Goal: Transaction & Acquisition: Purchase product/service

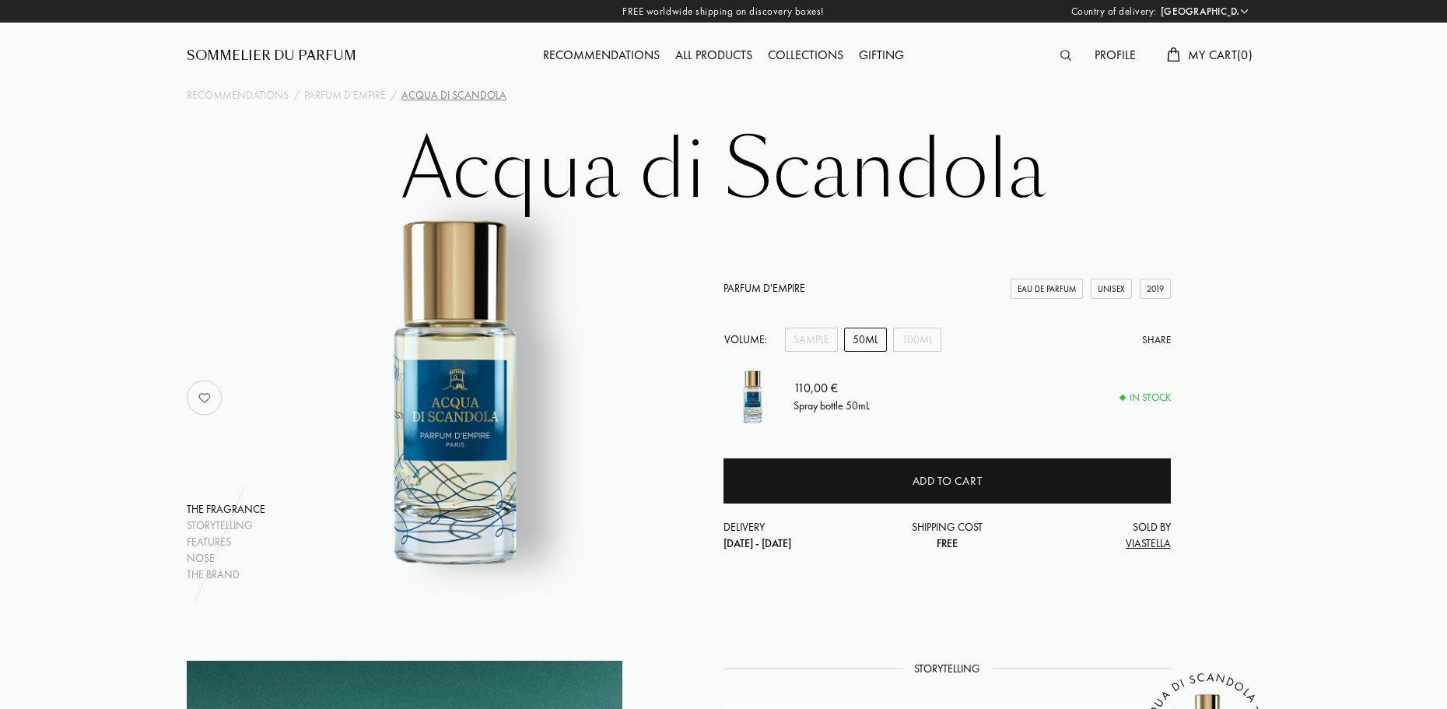
select select "FR"
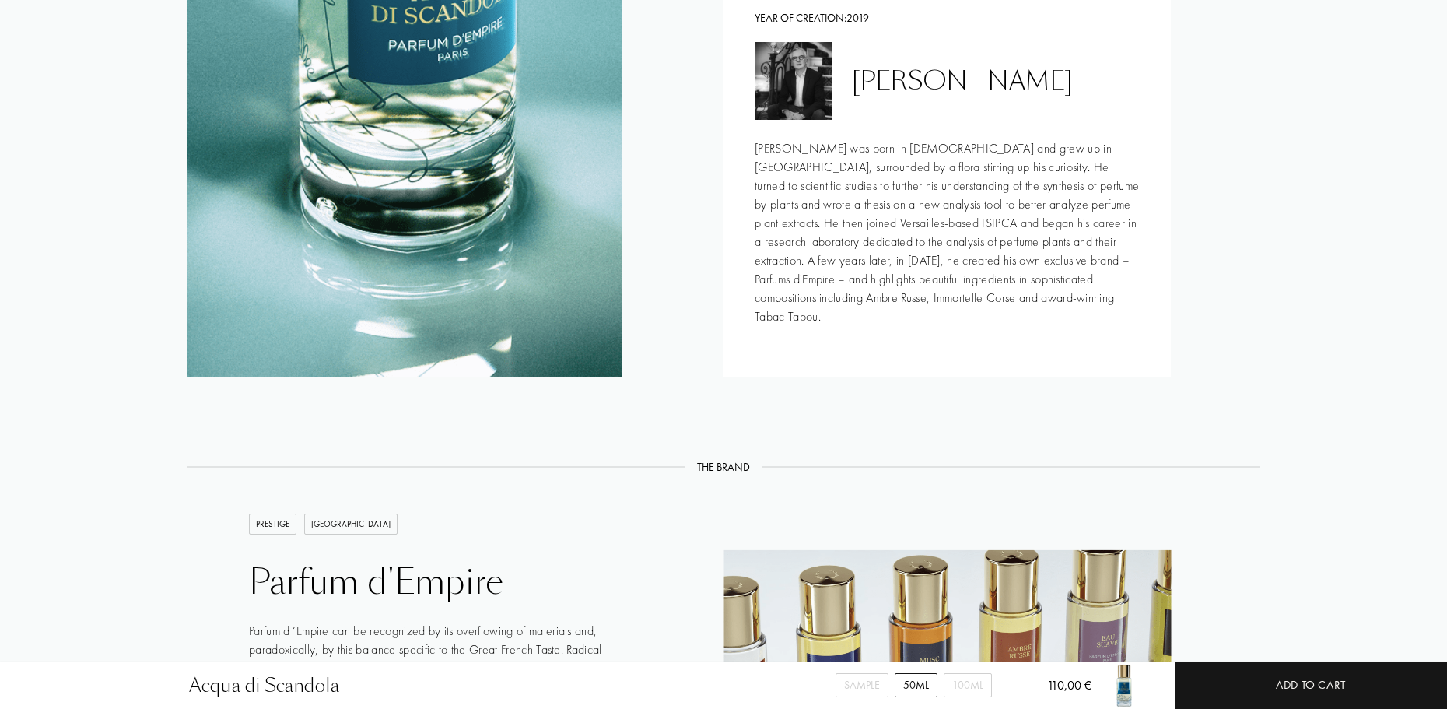
scroll to position [2100, 0]
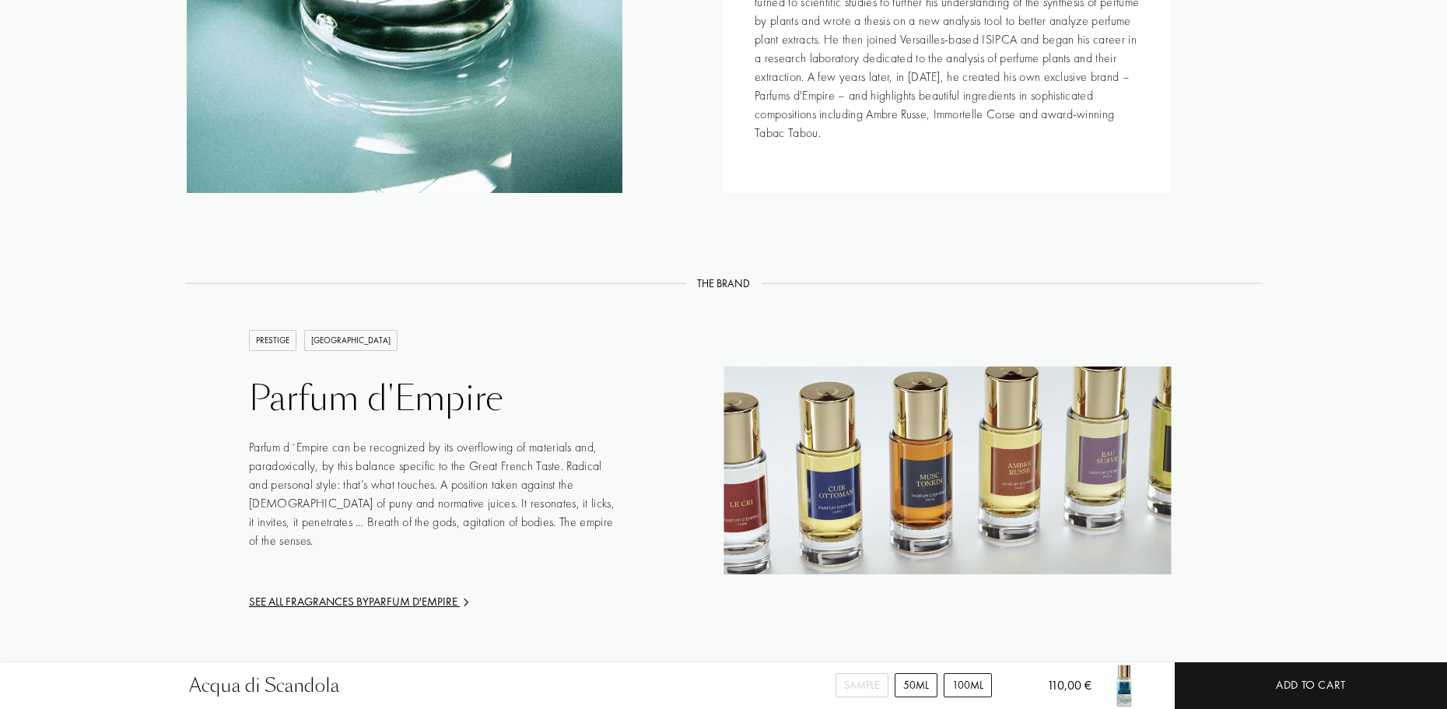
click at [968, 684] on div "100mL" at bounding box center [967, 685] width 48 height 24
click at [914, 692] on div "50mL" at bounding box center [915, 685] width 43 height 24
click at [858, 692] on div "Sample" at bounding box center [861, 685] width 53 height 24
click at [905, 685] on div "50mL" at bounding box center [915, 685] width 43 height 24
click at [953, 685] on div "100mL" at bounding box center [967, 685] width 48 height 24
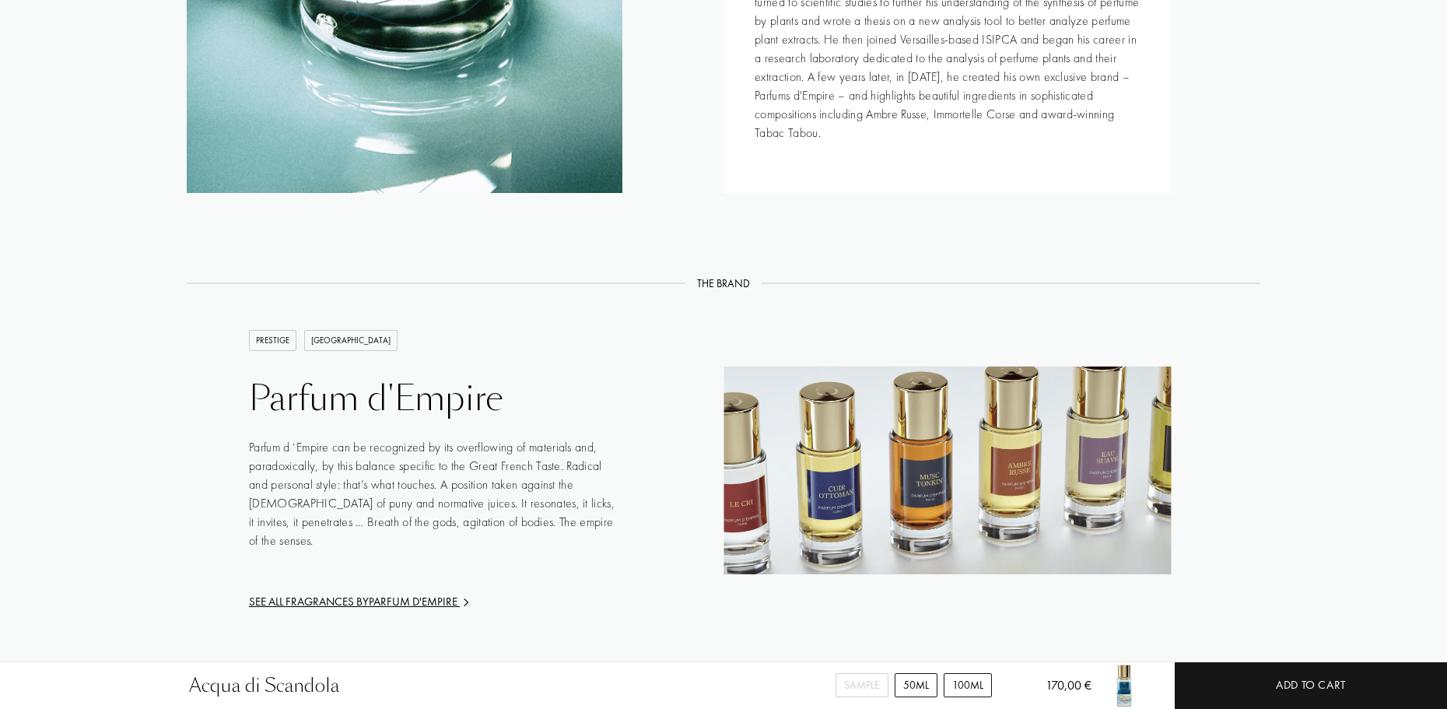
click at [894, 686] on div "50mL" at bounding box center [915, 685] width 43 height 24
click at [874, 687] on div "Sample" at bounding box center [861, 685] width 53 height 24
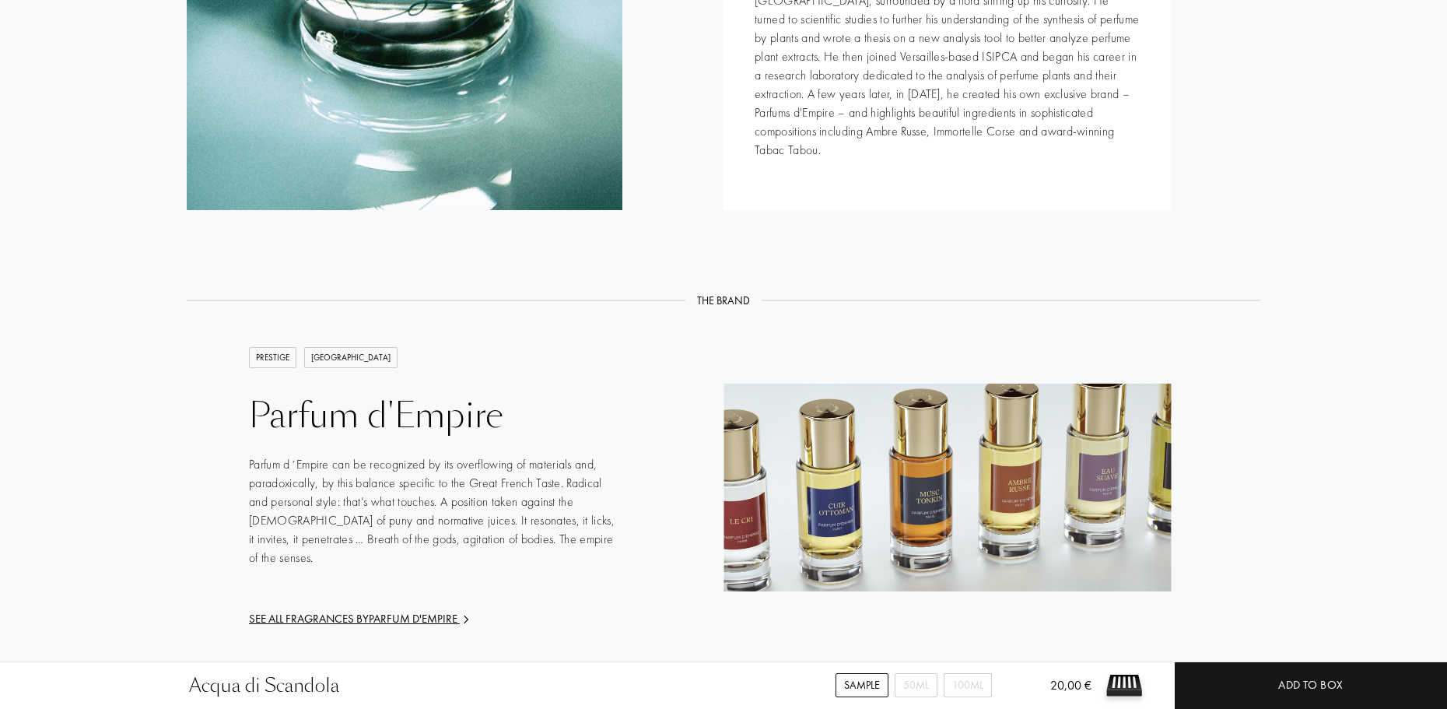
scroll to position [1681, 0]
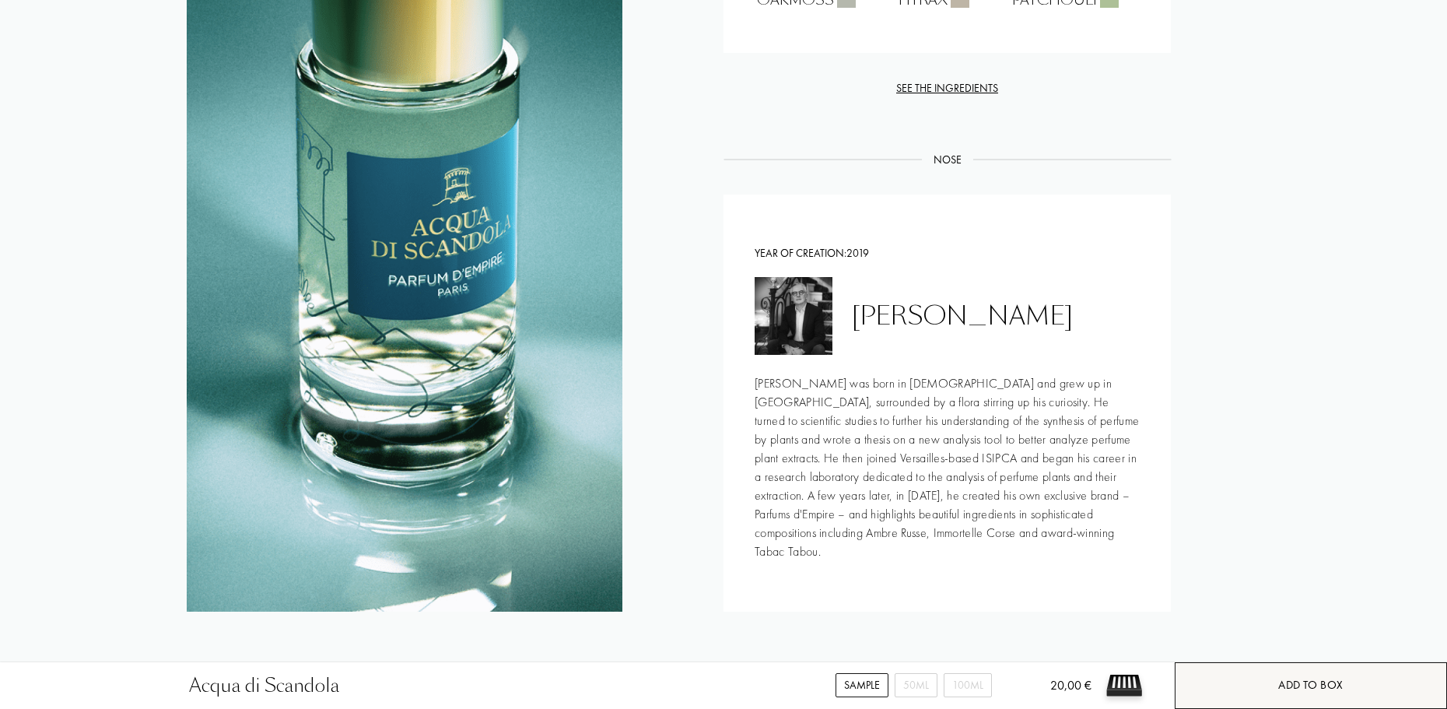
click at [1296, 671] on div "Add to box" at bounding box center [1310, 685] width 272 height 47
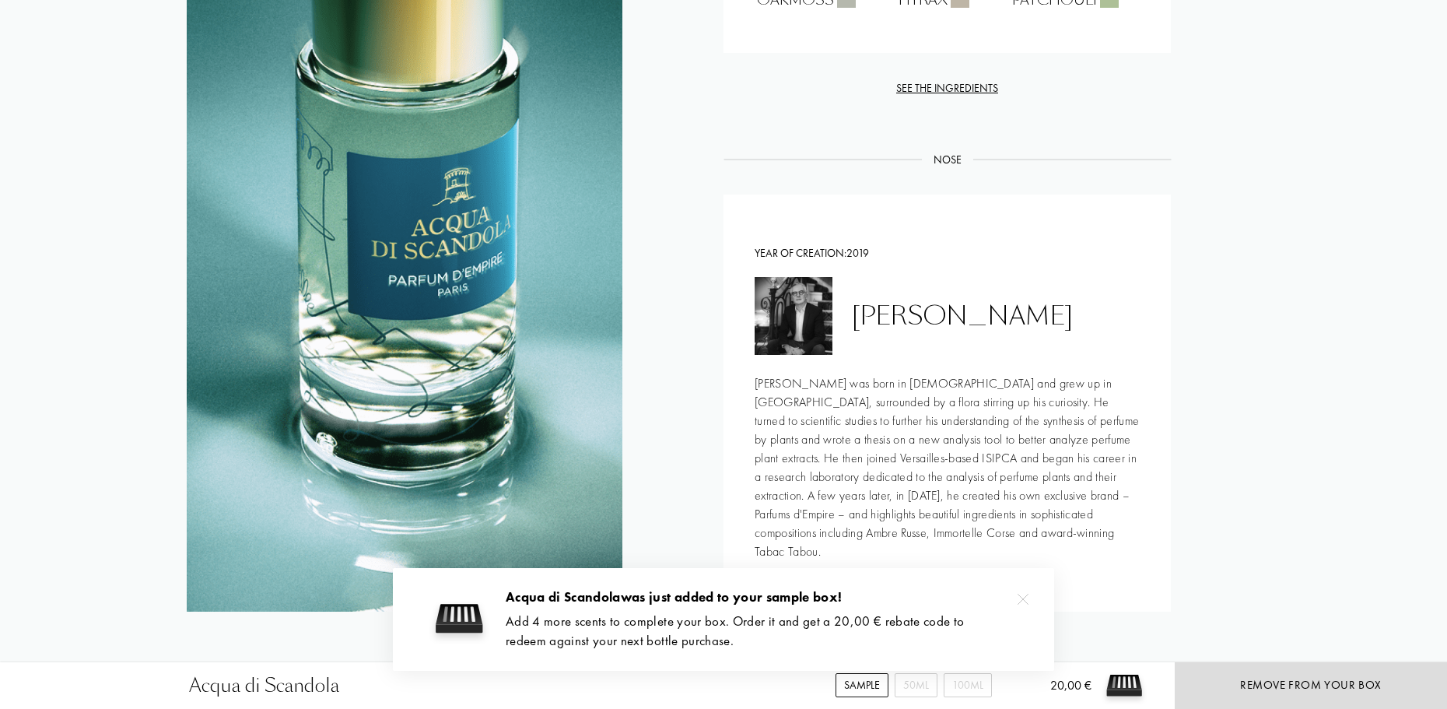
click at [1025, 600] on img at bounding box center [1022, 598] width 11 height 11
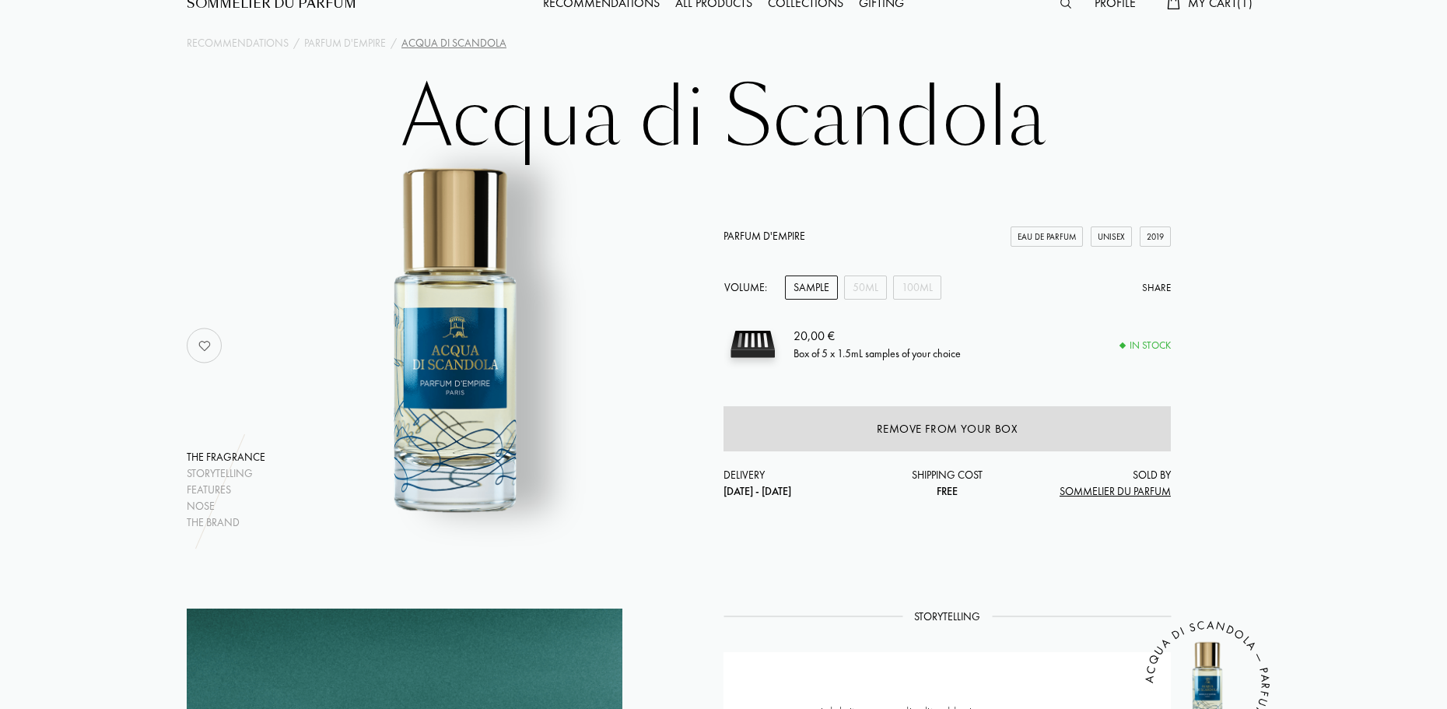
scroll to position [0, 0]
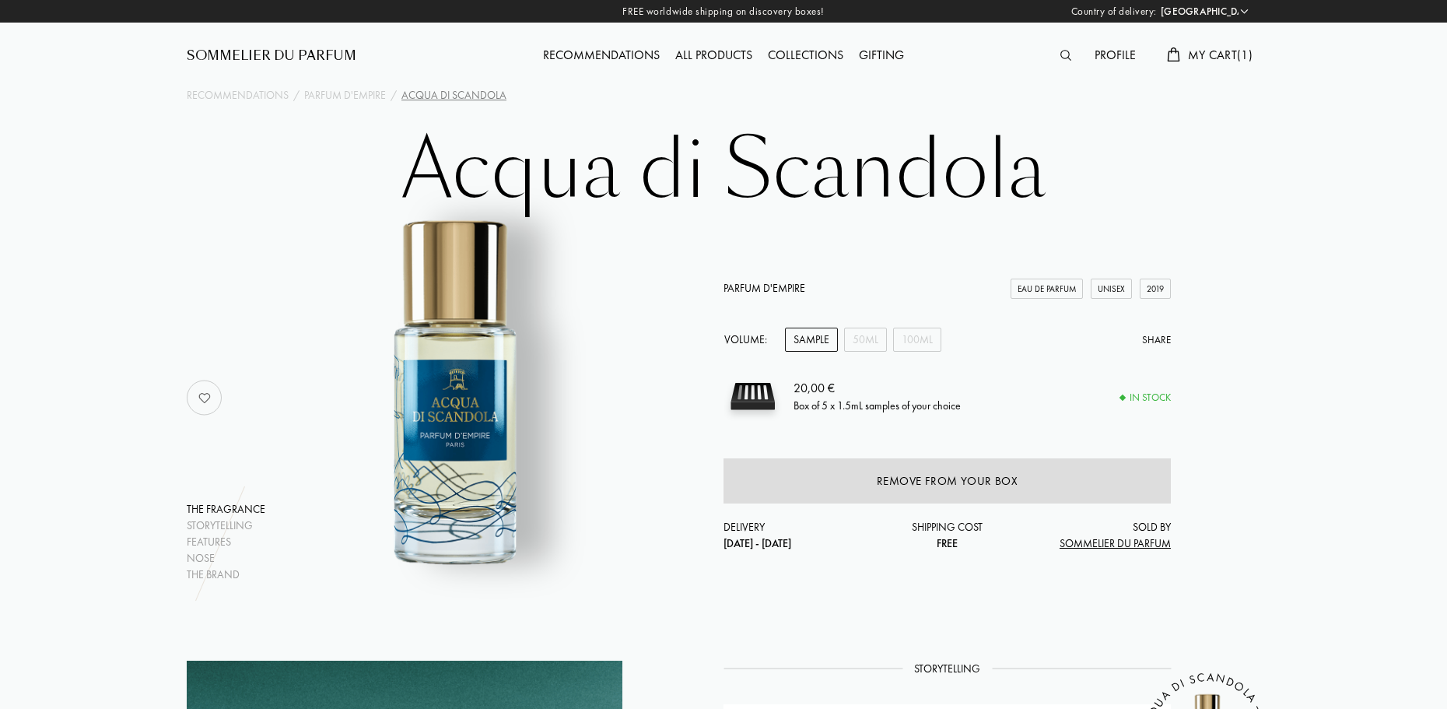
click at [629, 68] on div "Recommendations All products Collections Gifting" at bounding box center [723, 43] width 537 height 86
drag, startPoint x: 613, startPoint y: 11, endPoint x: 828, endPoint y: 15, distance: 214.7
click at [828, 15] on div "FREE worldwide shipping on discovery boxes! Country of delivery: [GEOGRAPHIC_DA…" at bounding box center [723, 11] width 1447 height 23
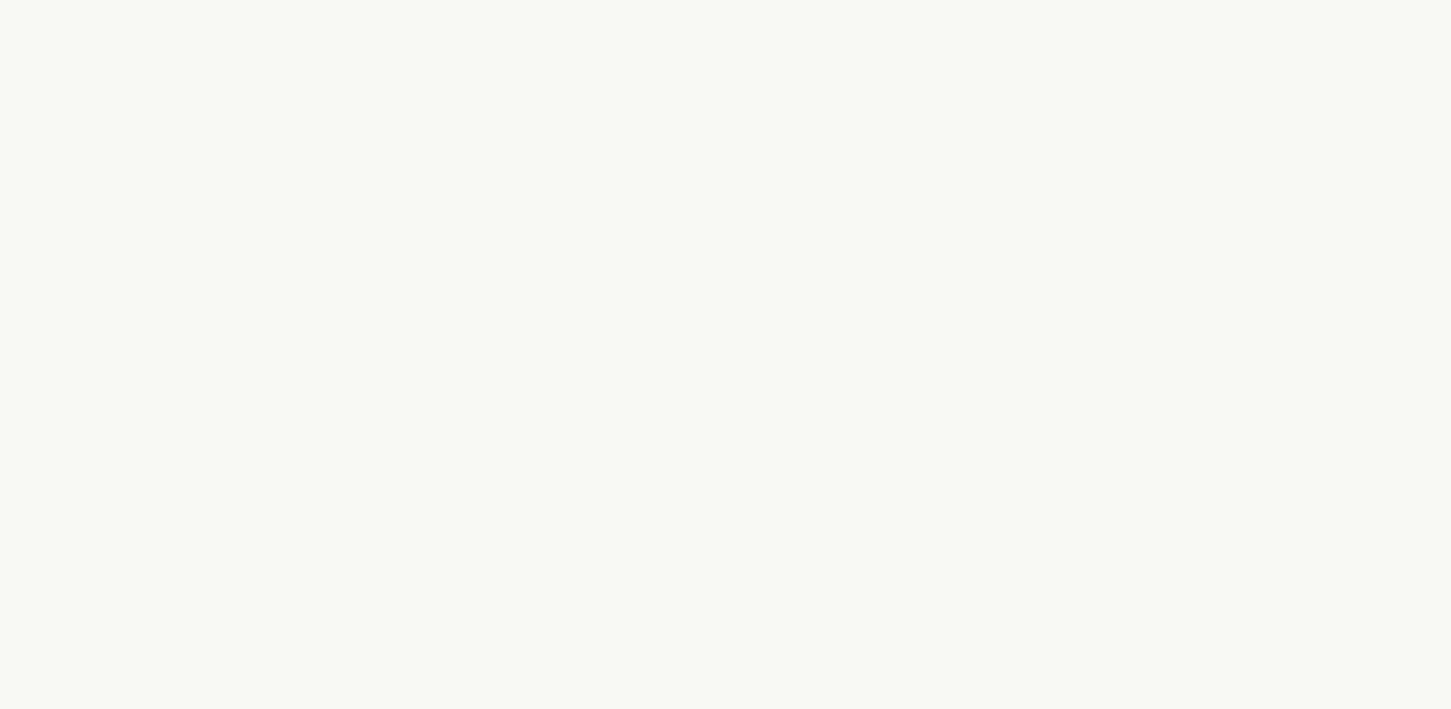
select select "FR"
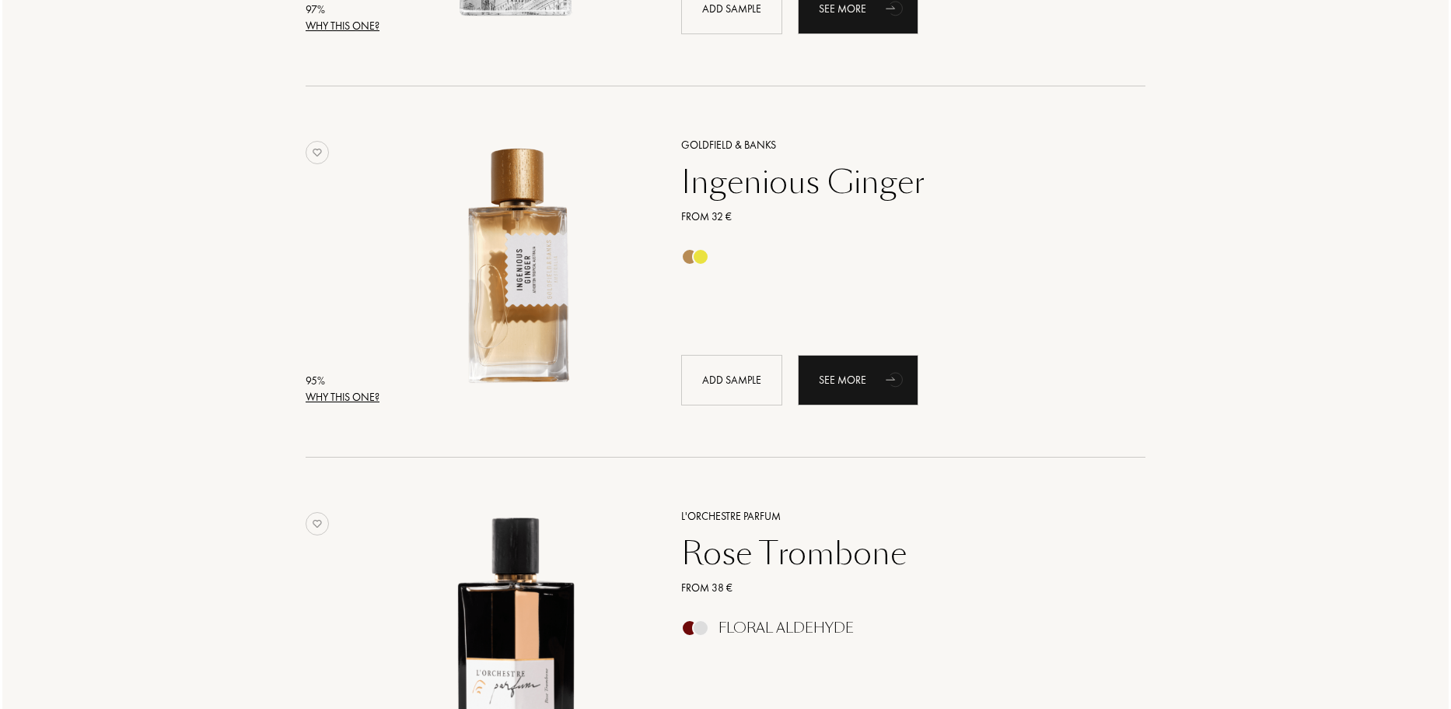
scroll to position [933, 0]
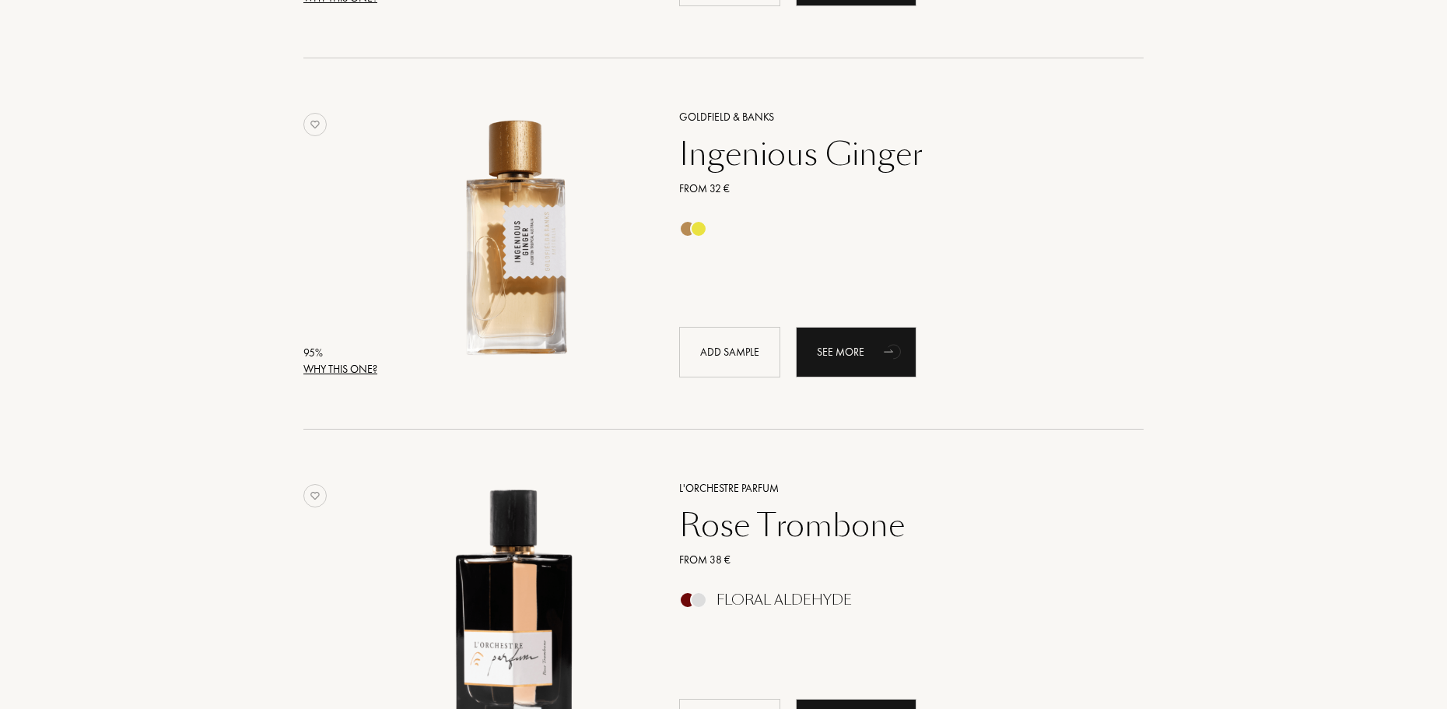
click at [365, 369] on div "Why this one?" at bounding box center [340, 369] width 74 height 16
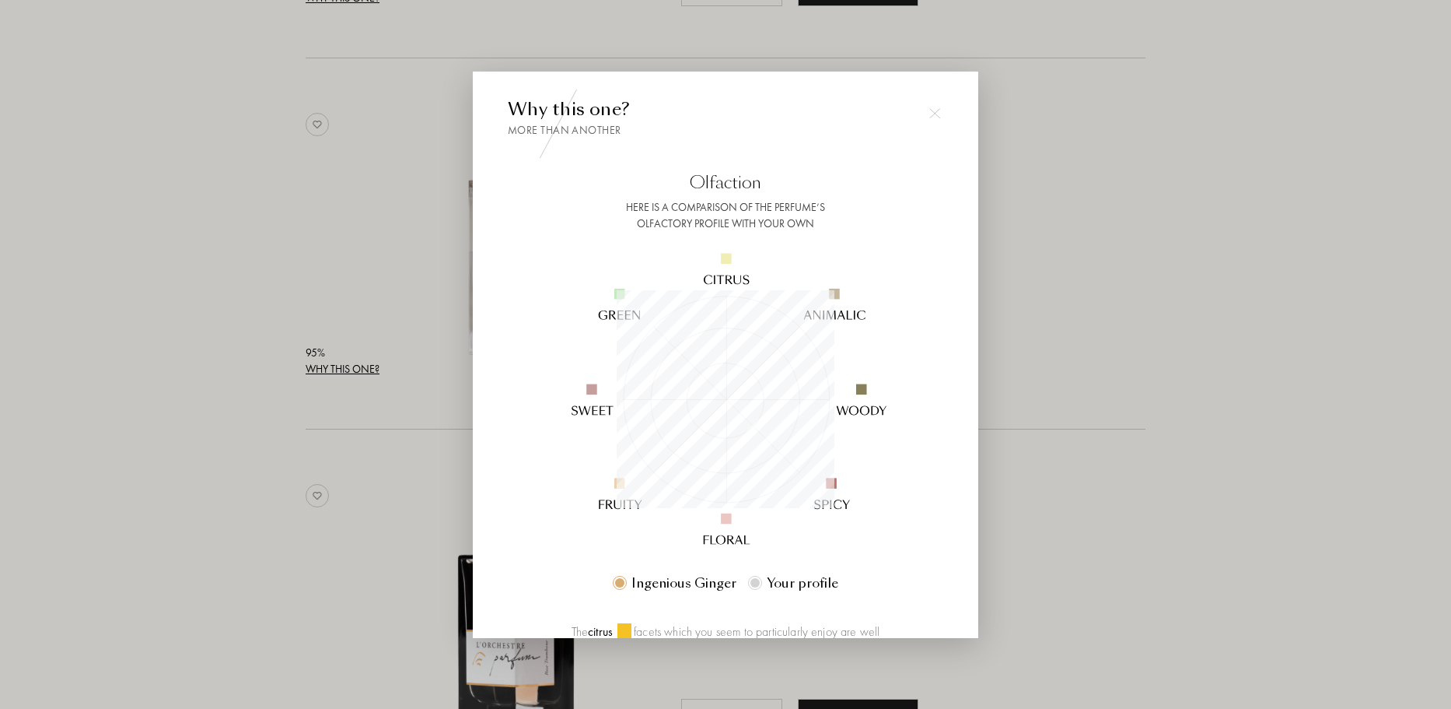
scroll to position [165, 0]
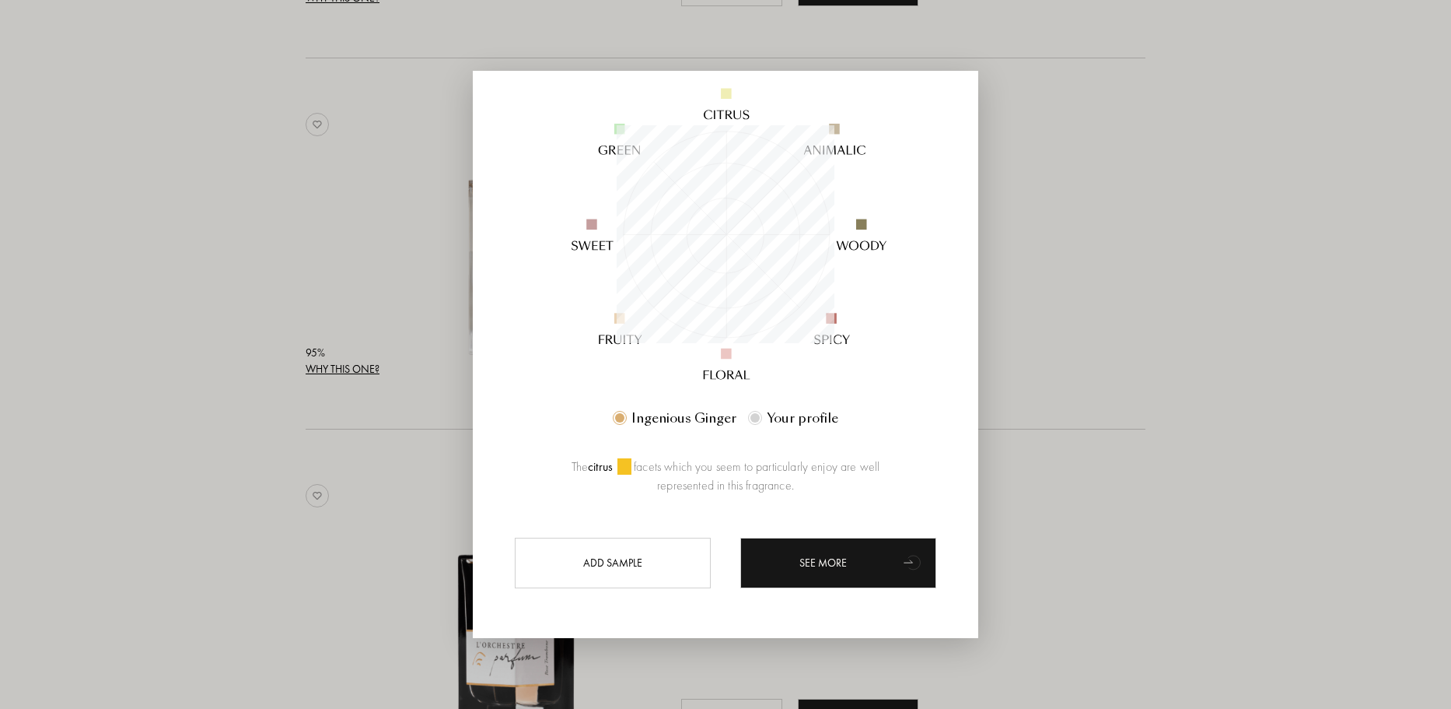
click at [1122, 377] on div at bounding box center [725, 354] width 1451 height 709
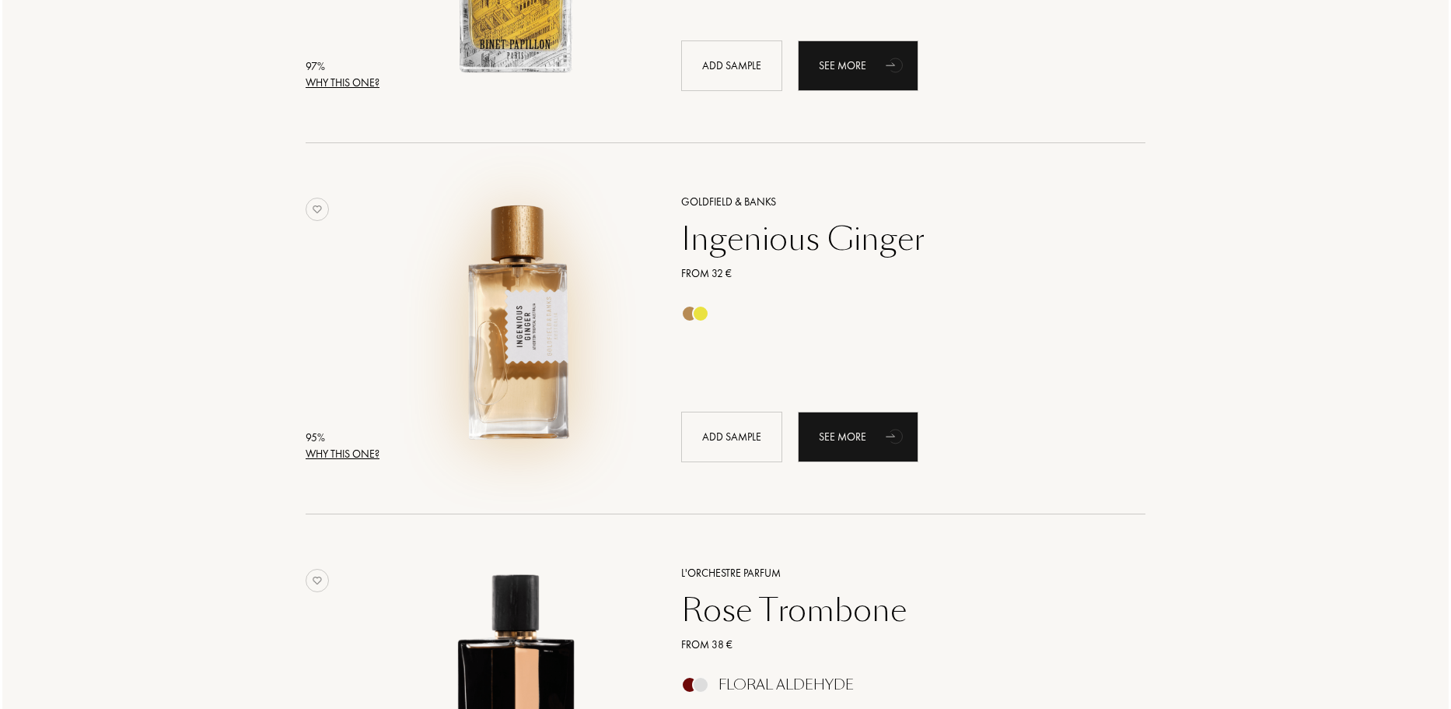
scroll to position [778, 0]
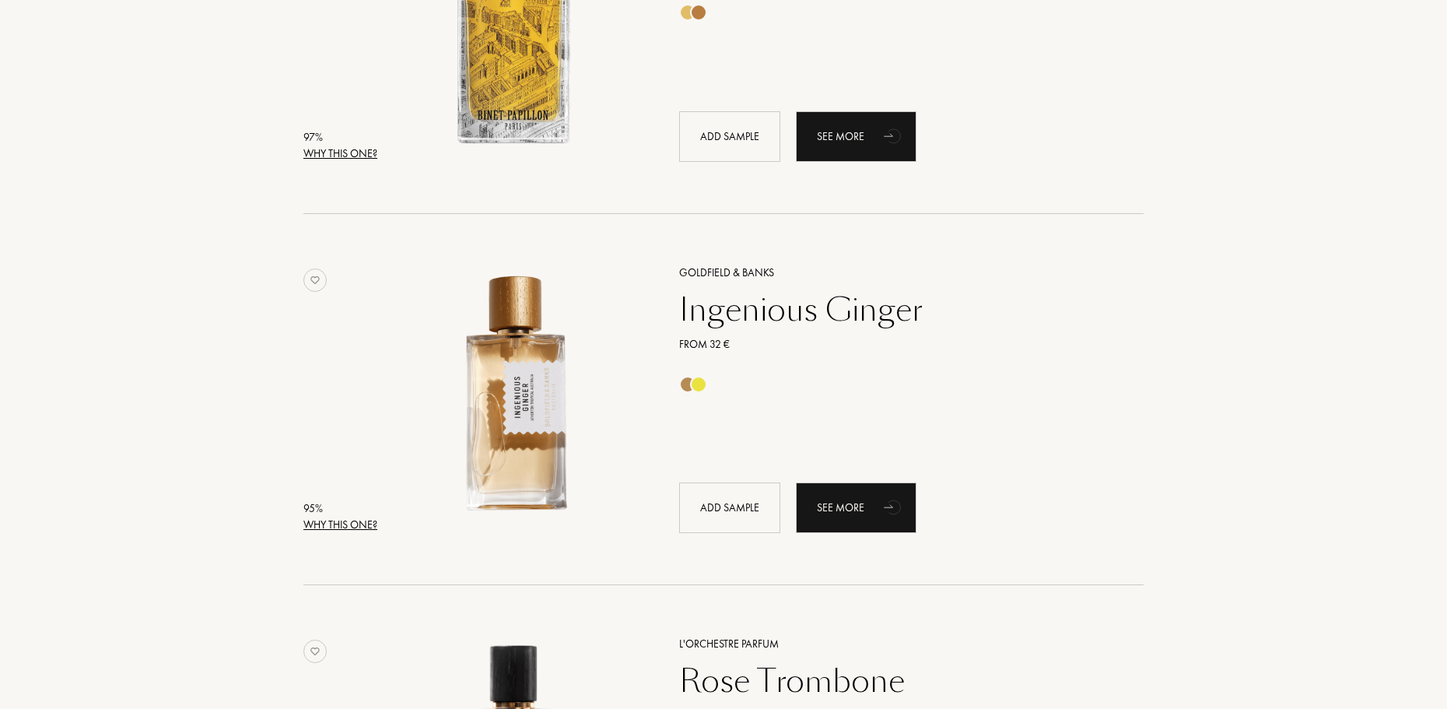
click at [368, 156] on div "Why this one?" at bounding box center [340, 153] width 74 height 16
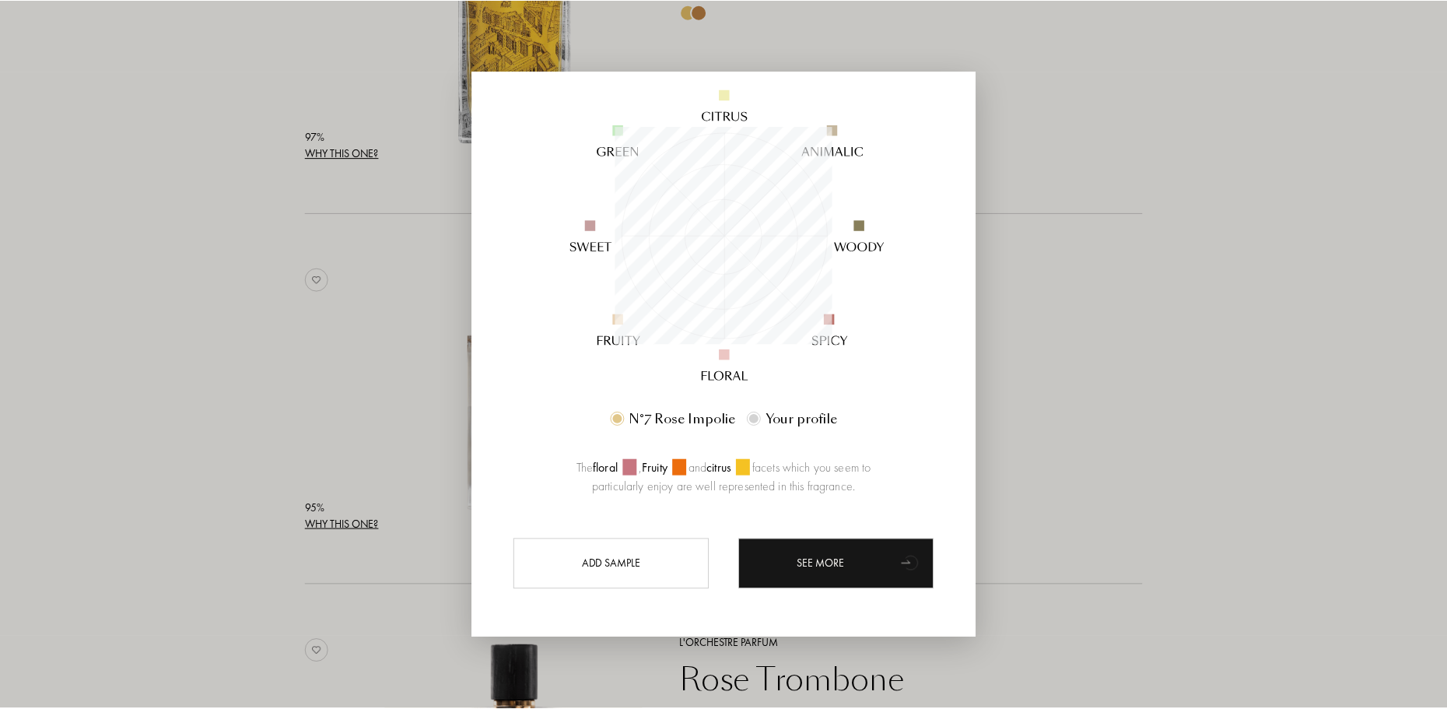
scroll to position [165, 0]
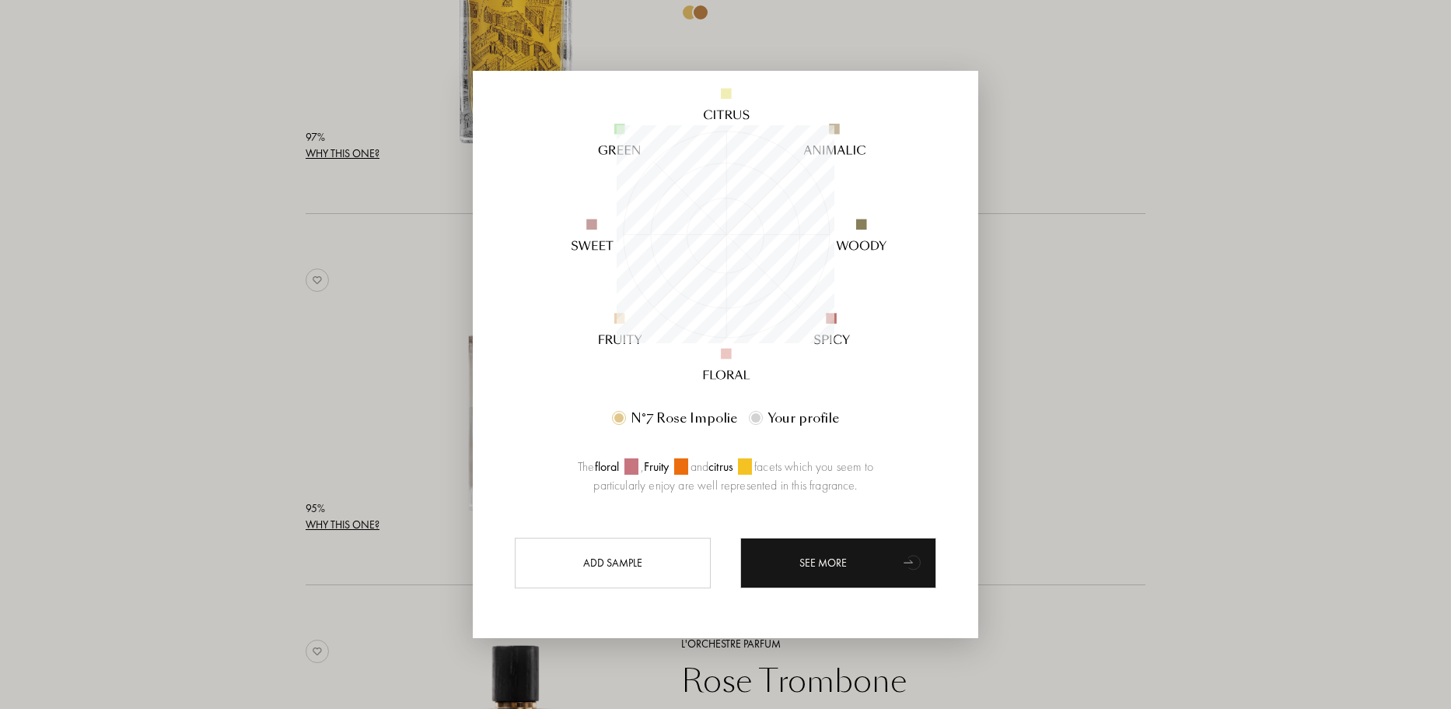
click at [327, 397] on div at bounding box center [725, 354] width 1451 height 709
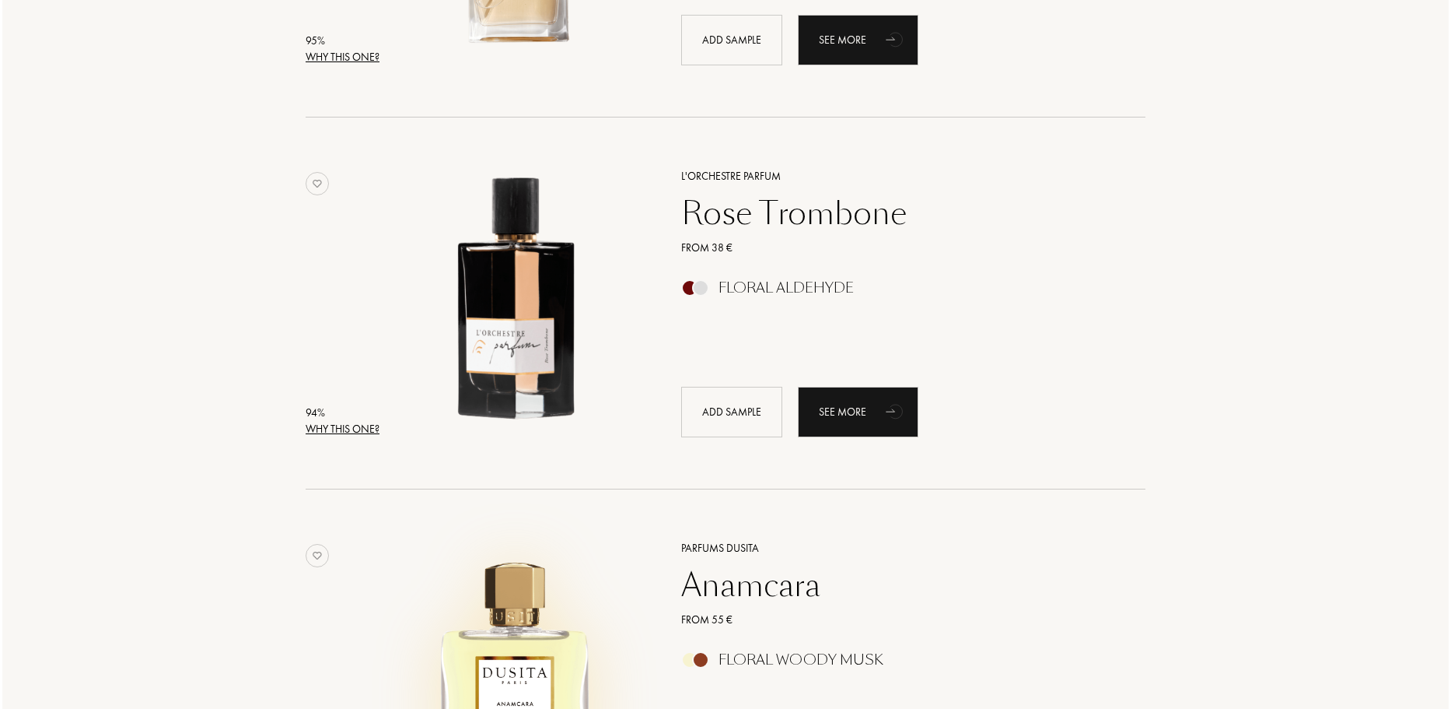
scroll to position [1711, 0]
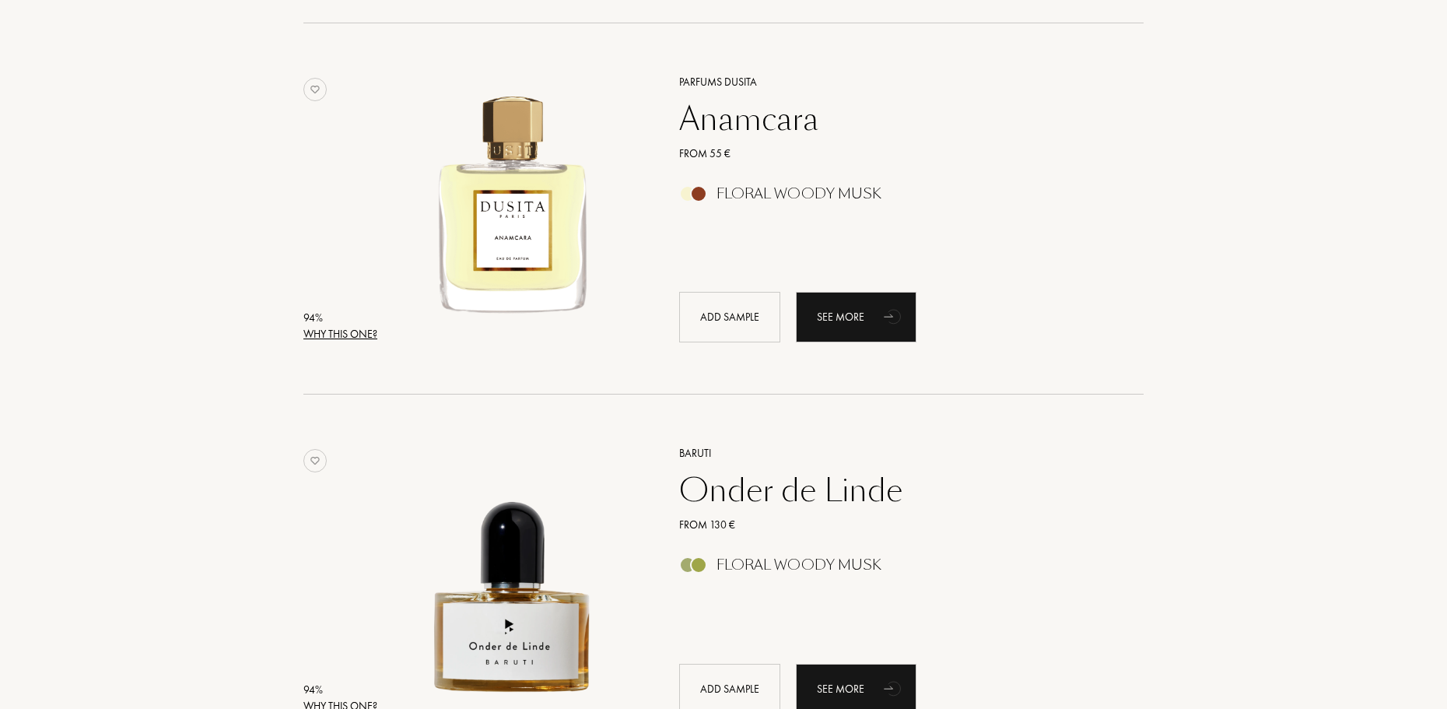
click at [357, 333] on div "Why this one?" at bounding box center [340, 334] width 74 height 16
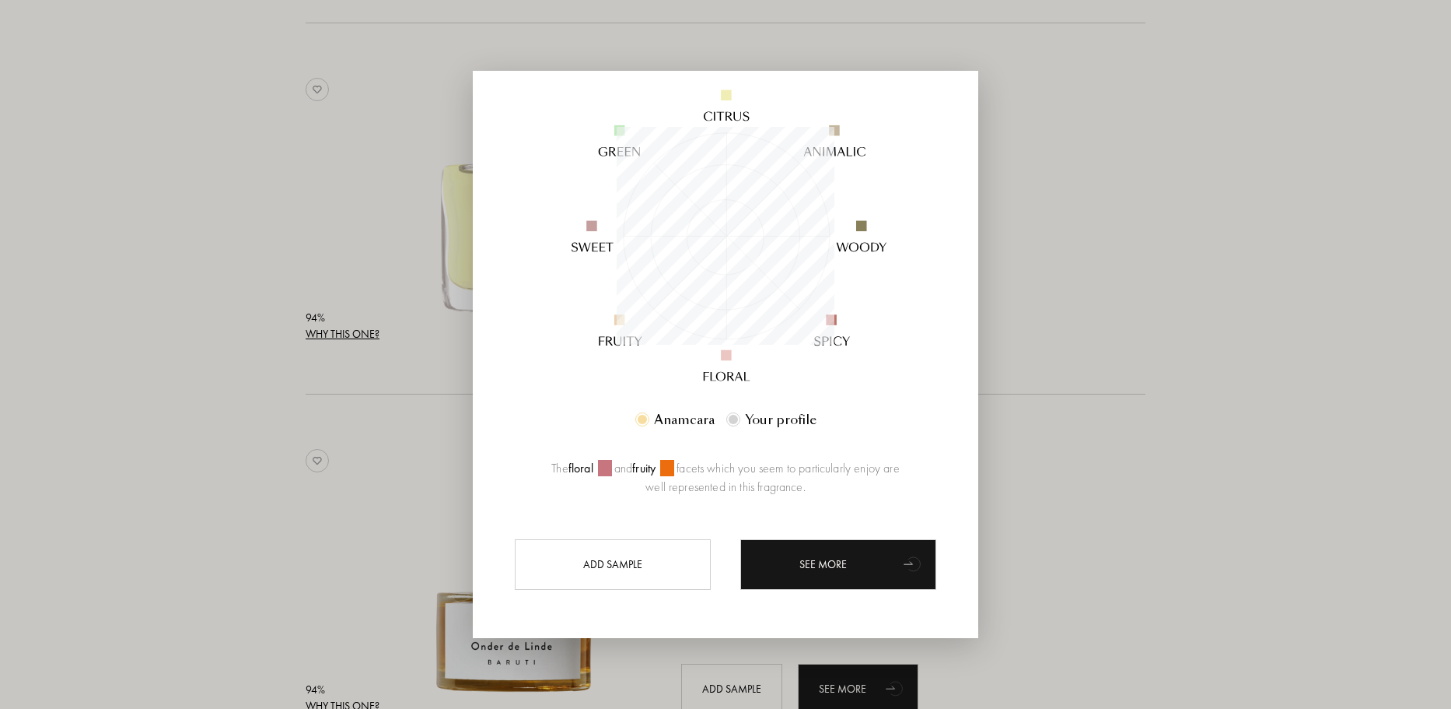
scroll to position [165, 0]
click at [1110, 368] on div at bounding box center [725, 354] width 1451 height 709
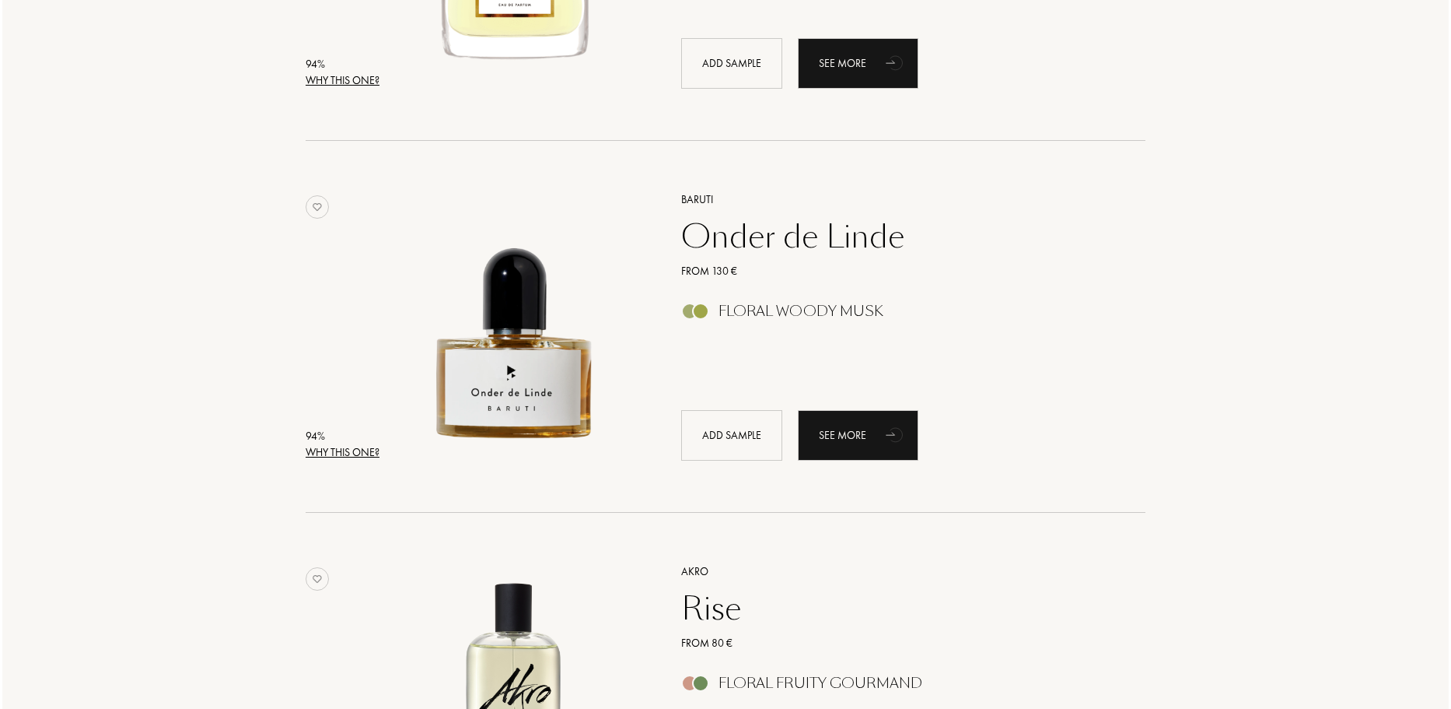
scroll to position [2022, 0]
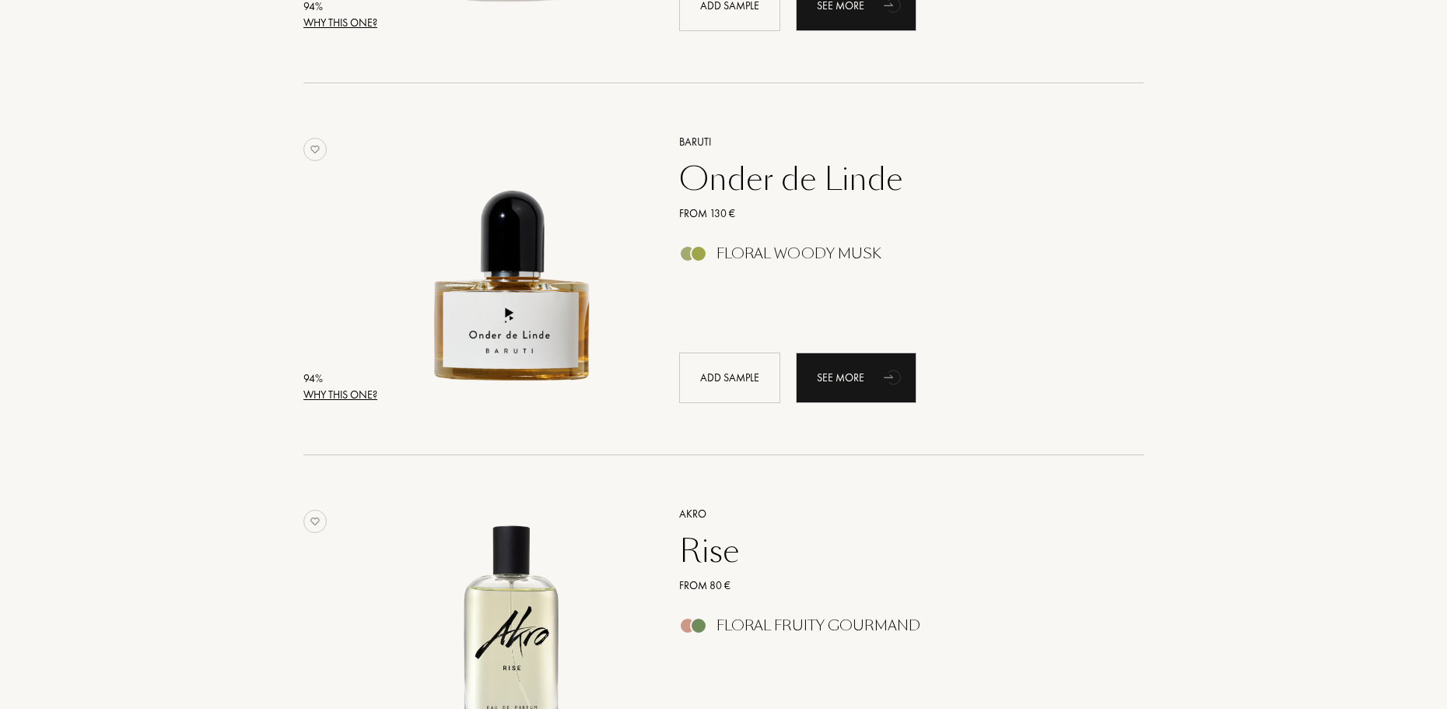
click at [365, 397] on div "Why this one?" at bounding box center [340, 395] width 74 height 16
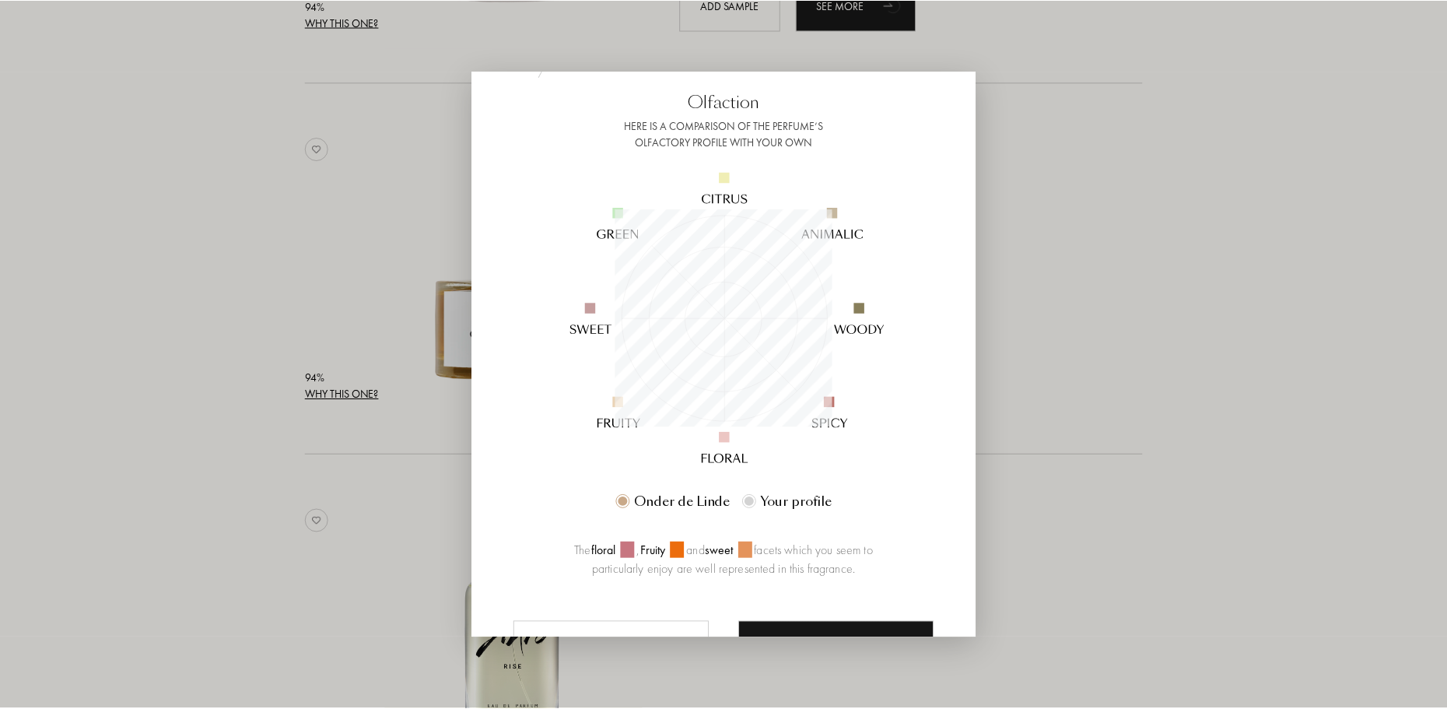
scroll to position [165, 0]
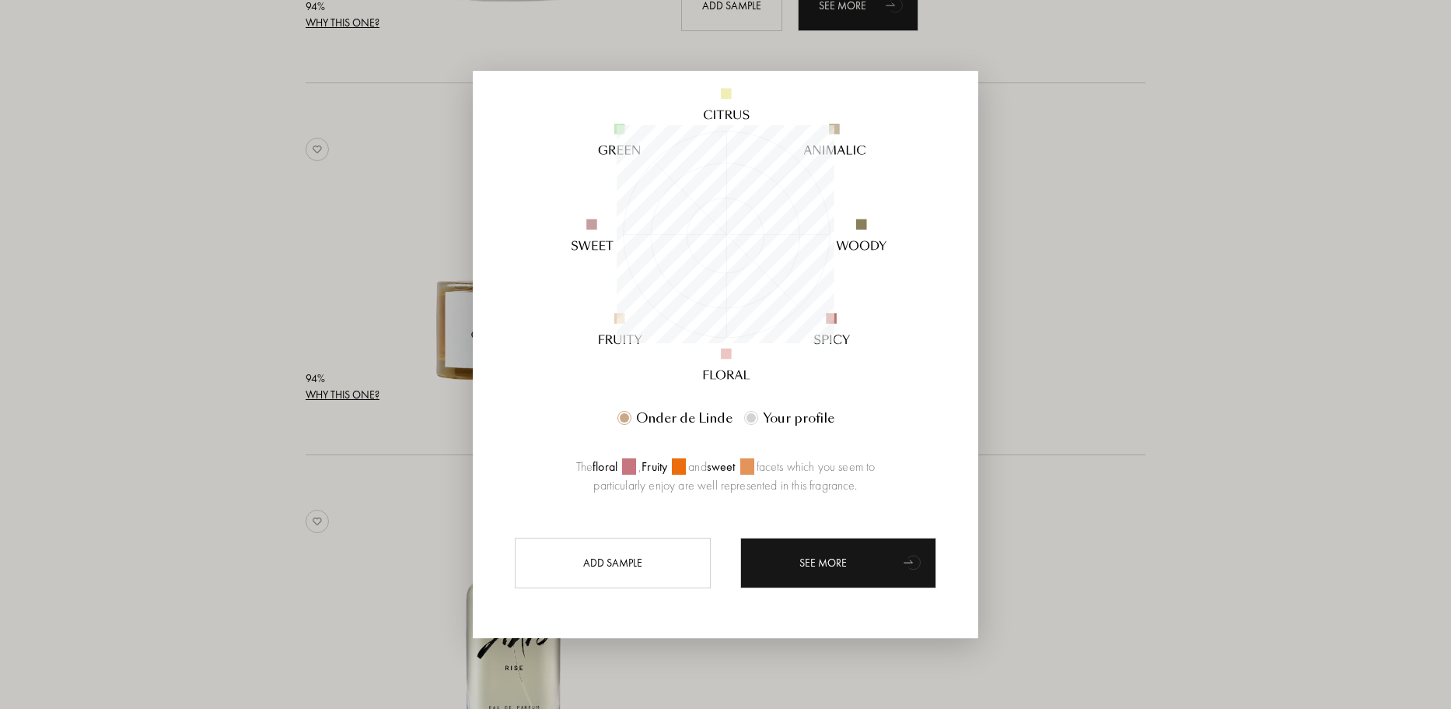
click at [1145, 394] on div at bounding box center [725, 354] width 1451 height 709
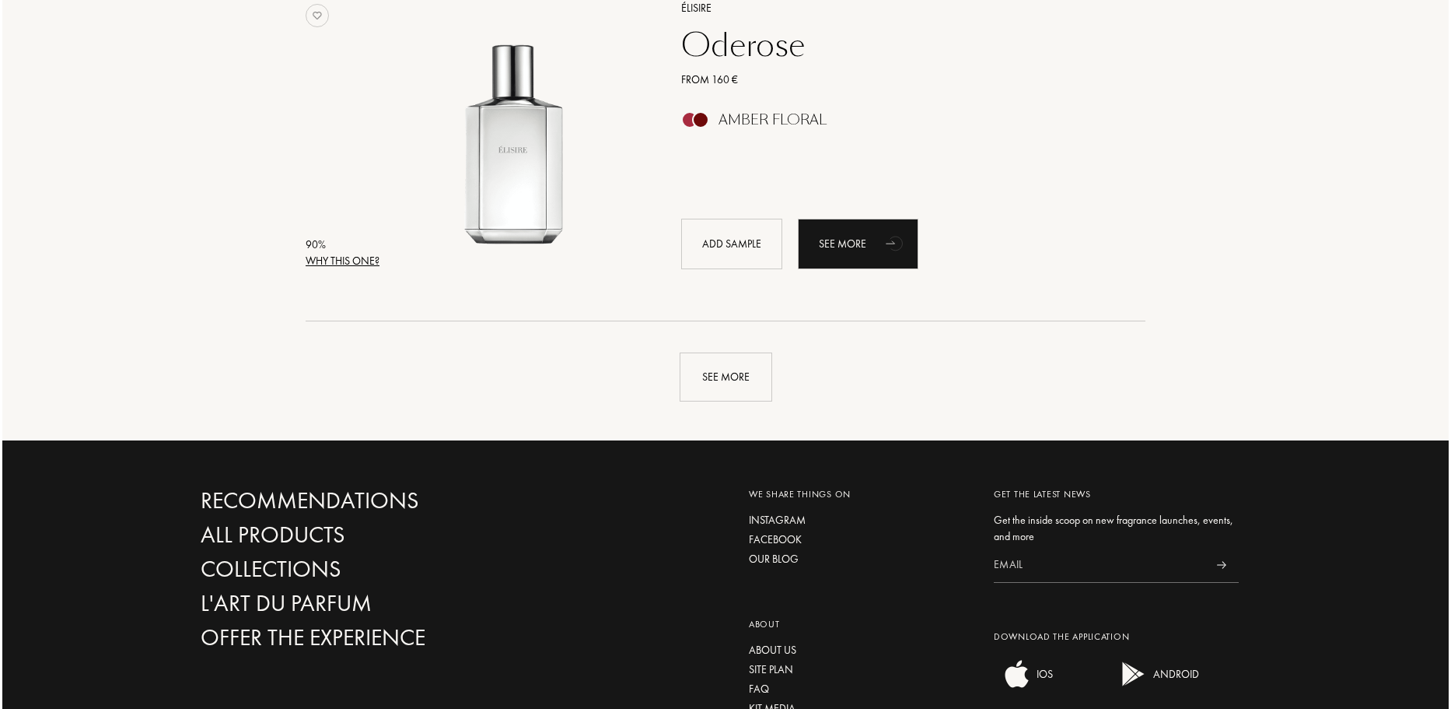
scroll to position [3655, 0]
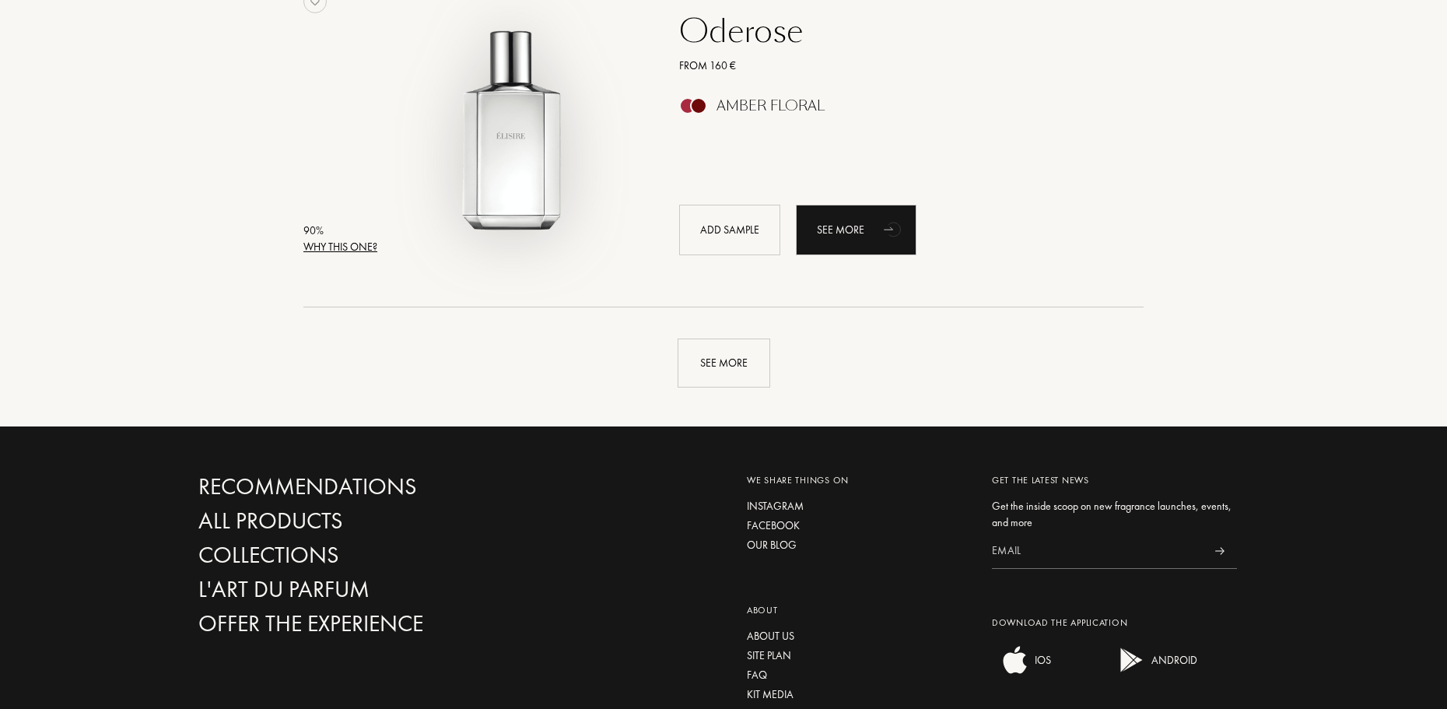
click at [359, 251] on div "Why this one?" at bounding box center [340, 247] width 74 height 16
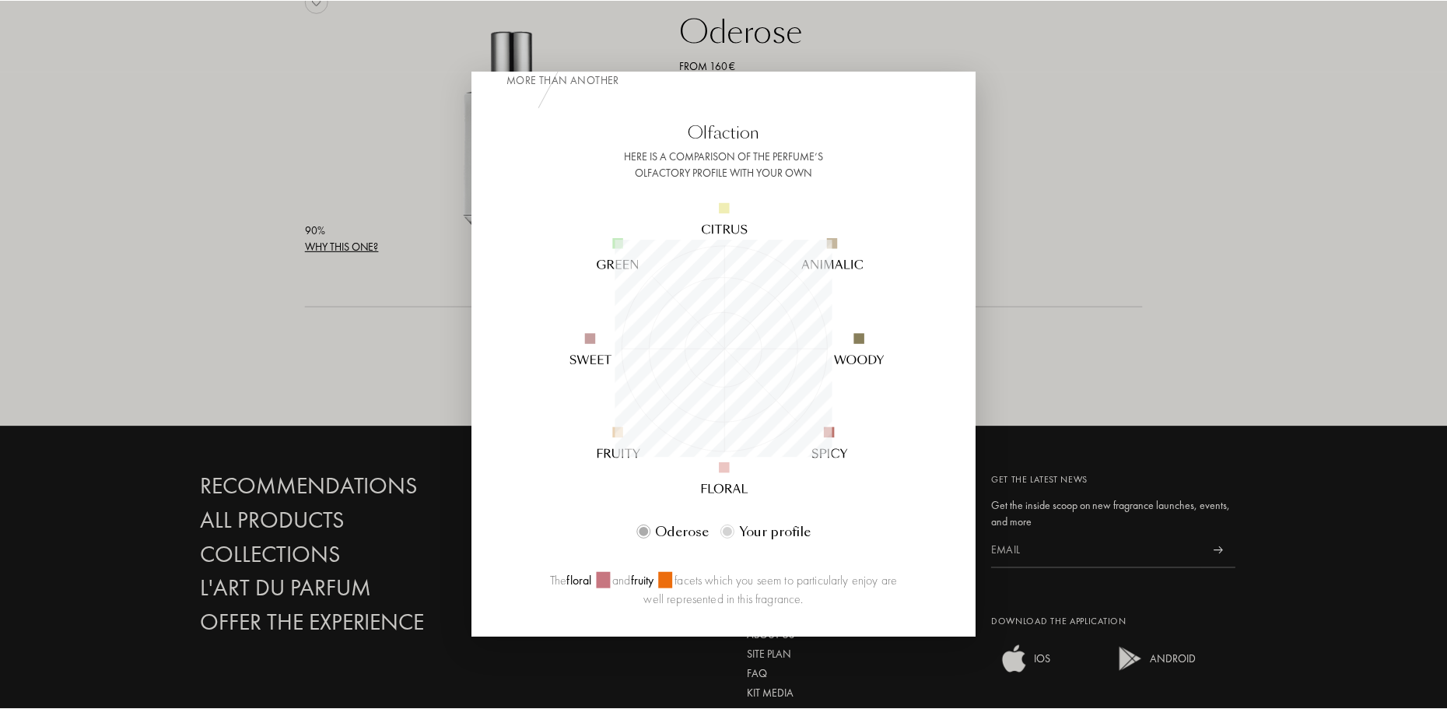
scroll to position [78, 0]
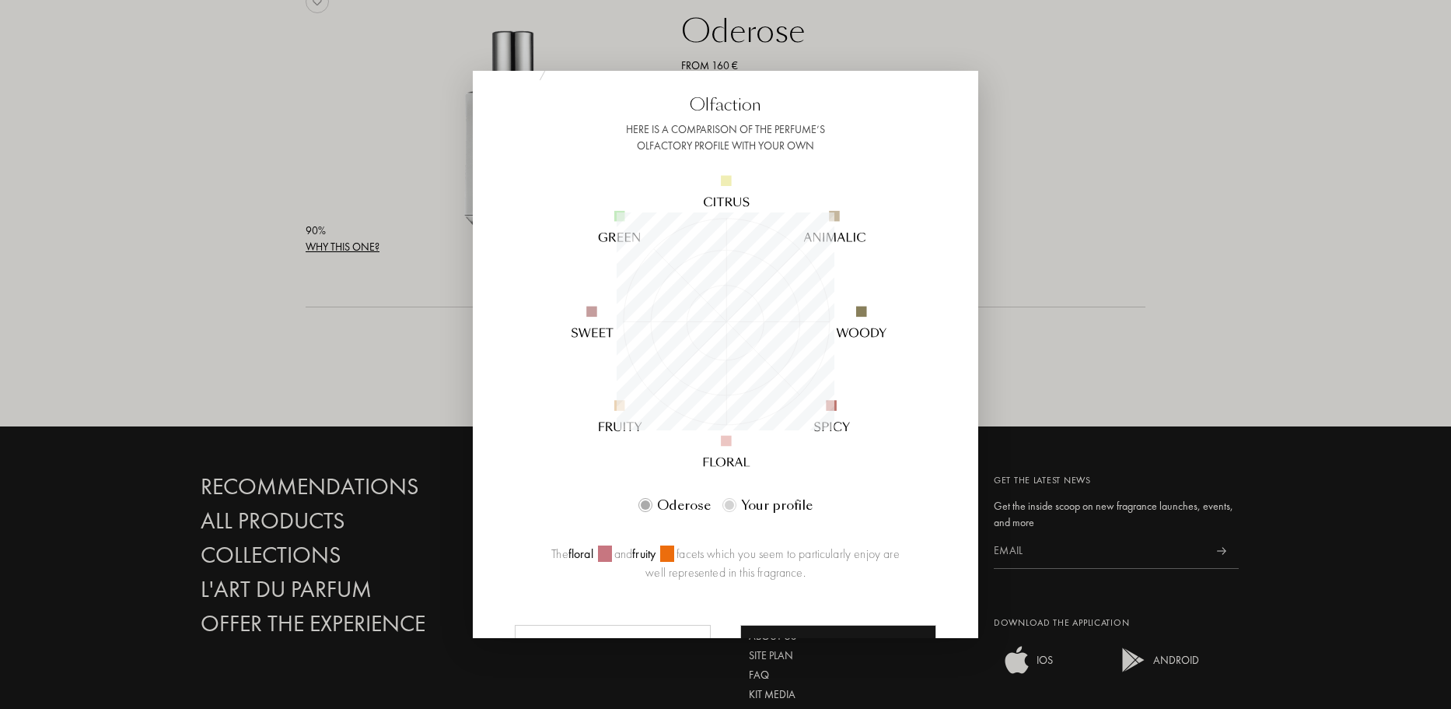
click at [1177, 278] on div at bounding box center [725, 354] width 1451 height 709
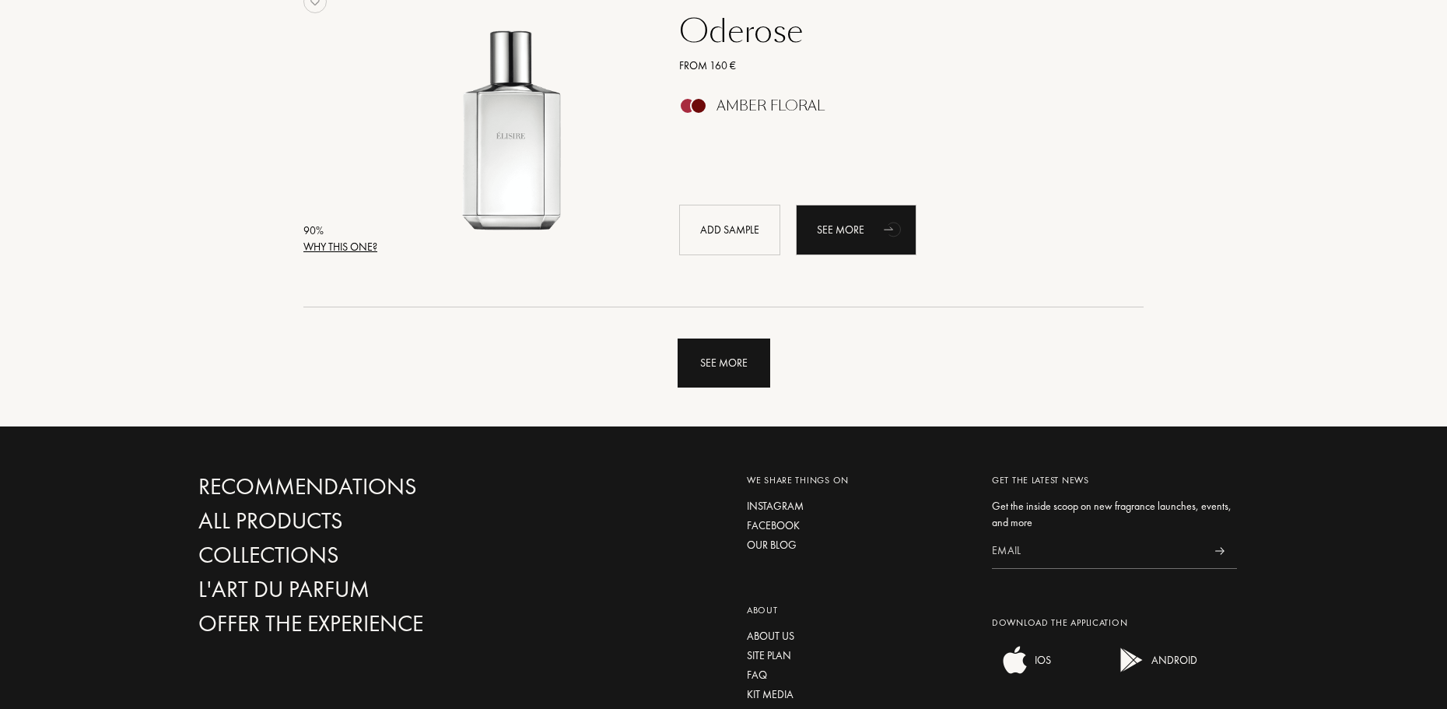
click at [744, 383] on div "See more" at bounding box center [723, 362] width 93 height 49
